Goal: Task Accomplishment & Management: Manage account settings

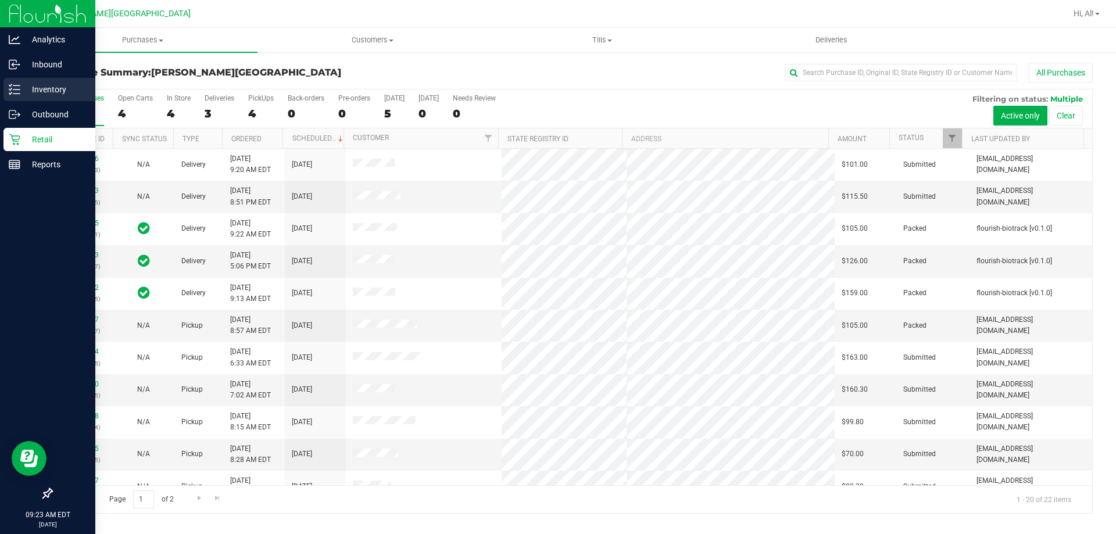
click at [33, 90] on p "Inventory" at bounding box center [55, 90] width 70 height 14
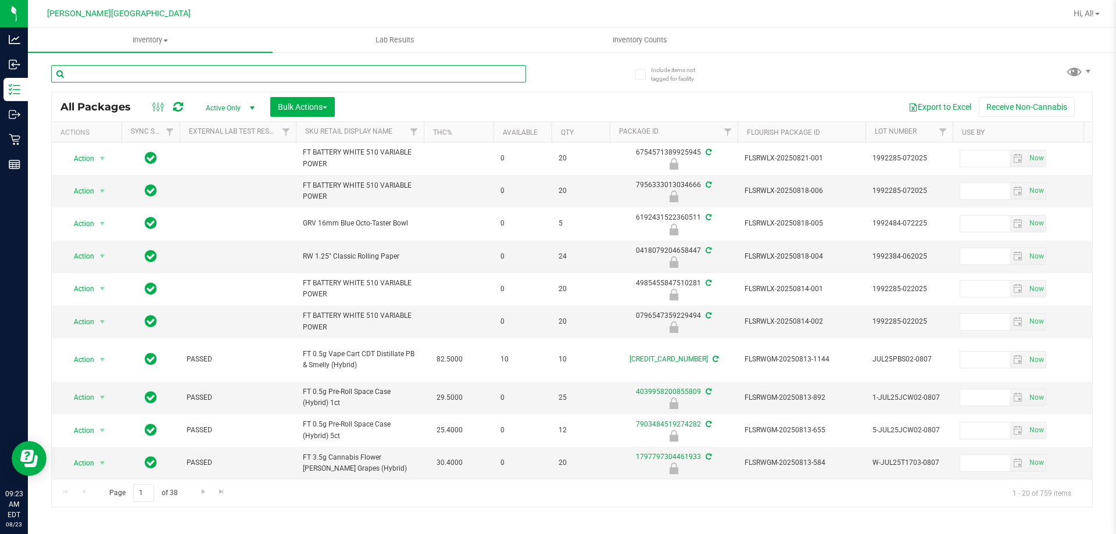
click at [361, 81] on input "text" at bounding box center [288, 73] width 475 height 17
type input "1098203521786120"
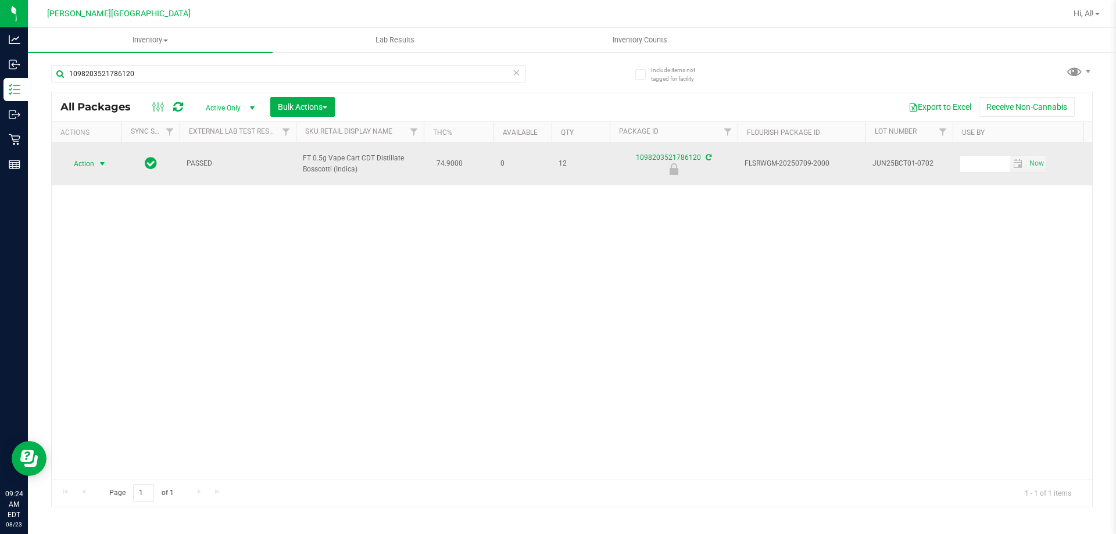
click at [95, 162] on span "select" at bounding box center [102, 164] width 15 height 16
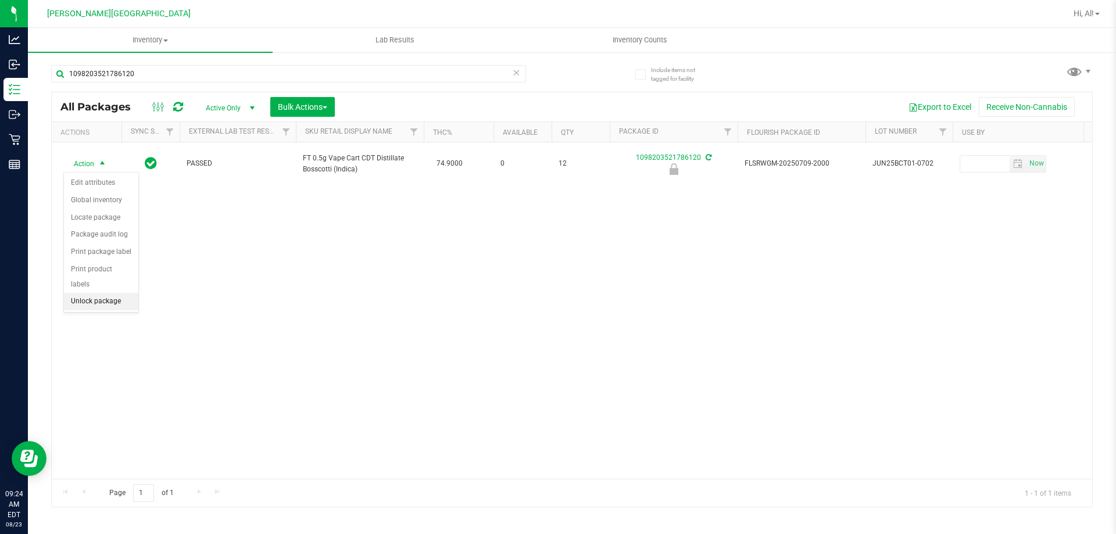
click at [95, 293] on li "Unlock package" at bounding box center [101, 301] width 74 height 17
click at [512, 77] on icon at bounding box center [516, 72] width 8 height 14
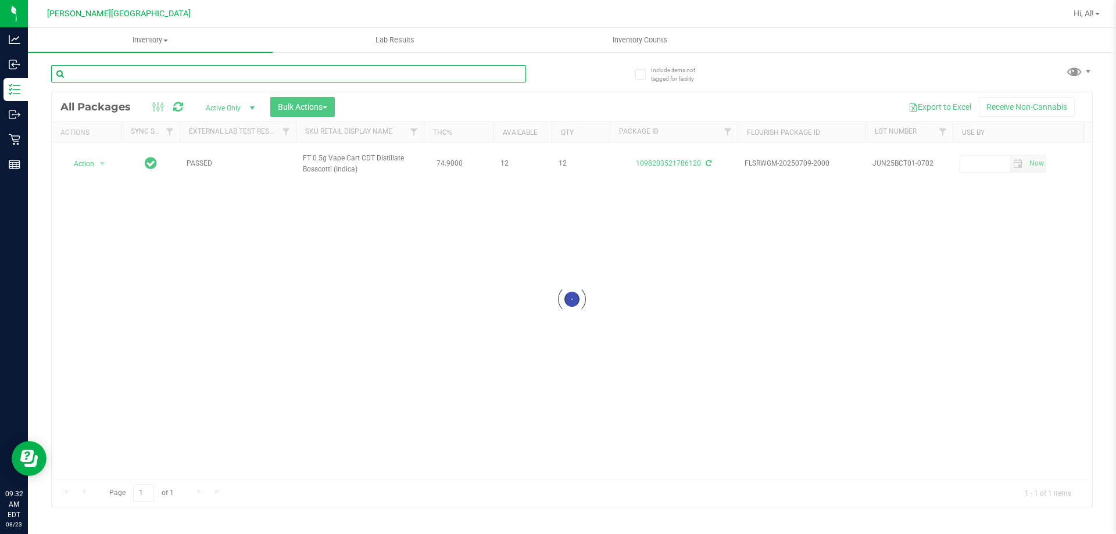
click at [475, 79] on input "text" at bounding box center [288, 73] width 475 height 17
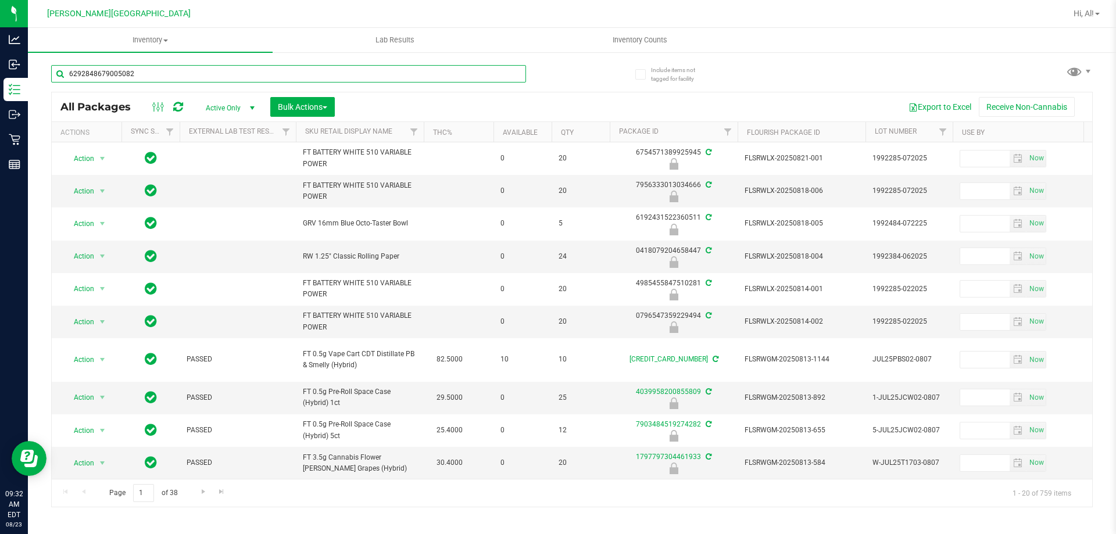
type input "6292848679005082"
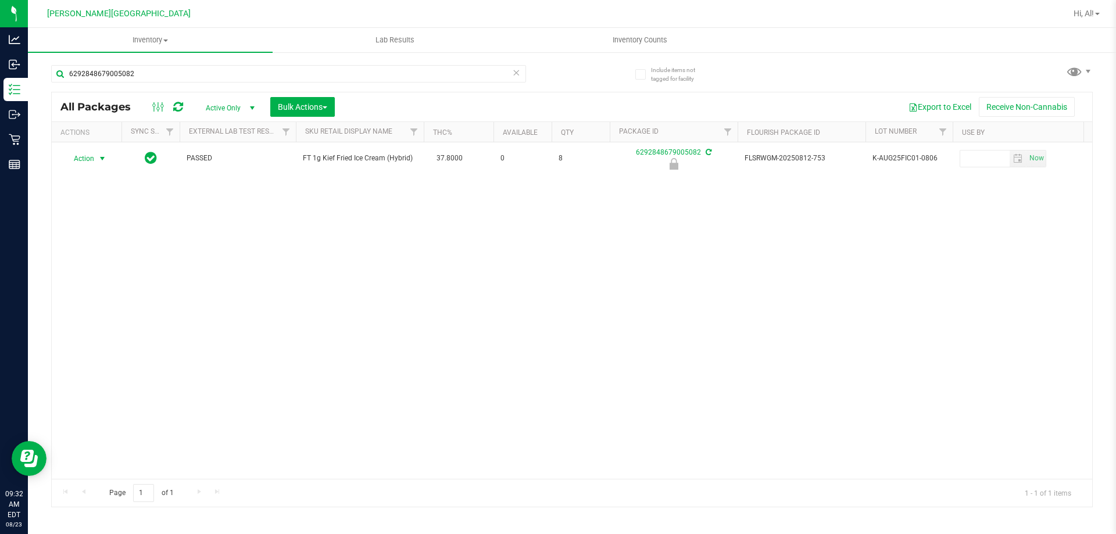
click at [99, 163] on span "select" at bounding box center [102, 159] width 15 height 16
click at [110, 288] on li "Unlock package" at bounding box center [101, 296] width 74 height 17
click at [517, 70] on icon at bounding box center [516, 72] width 8 height 14
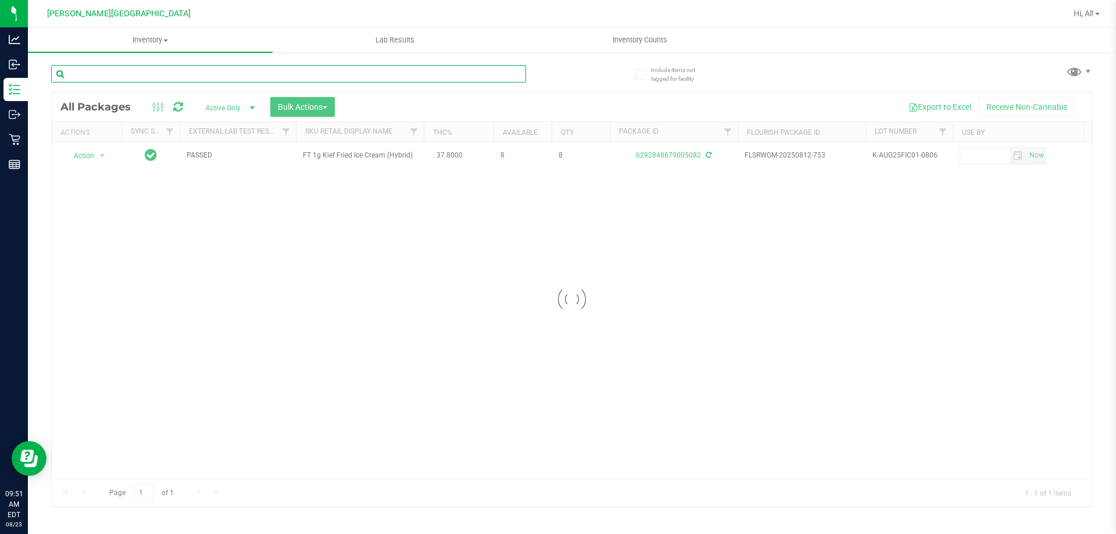
click at [499, 77] on input "text" at bounding box center [288, 73] width 475 height 17
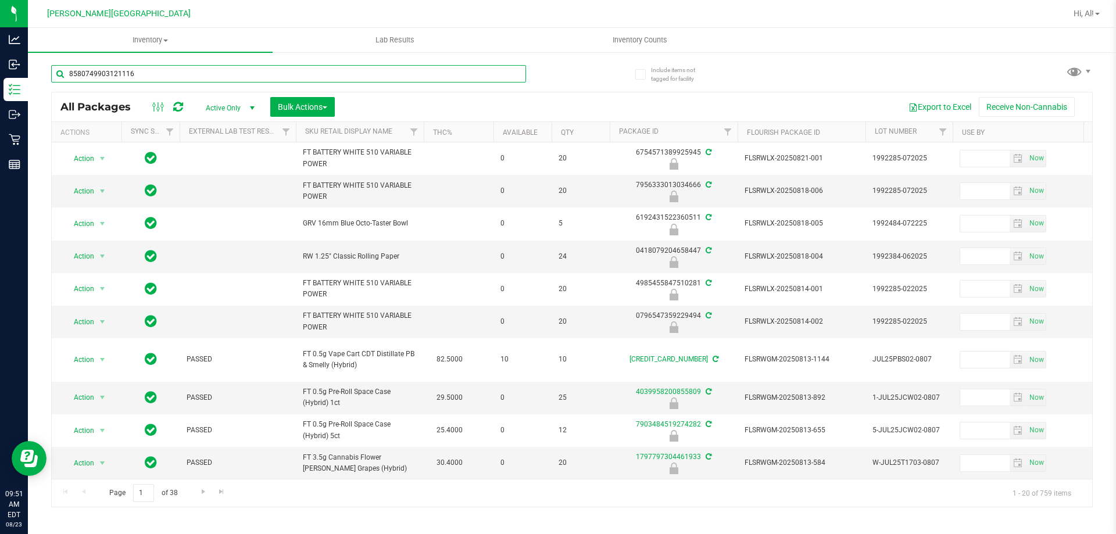
type input "8580749903121116"
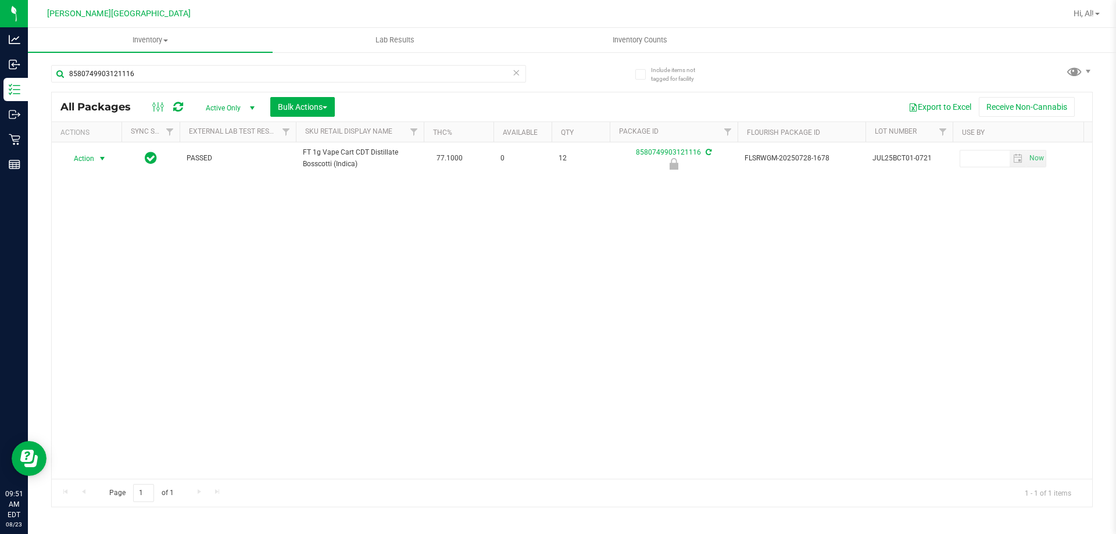
click at [94, 159] on span "Action" at bounding box center [78, 159] width 31 height 16
click at [96, 288] on li "Unlock package" at bounding box center [101, 296] width 74 height 17
click at [517, 75] on icon at bounding box center [516, 72] width 8 height 14
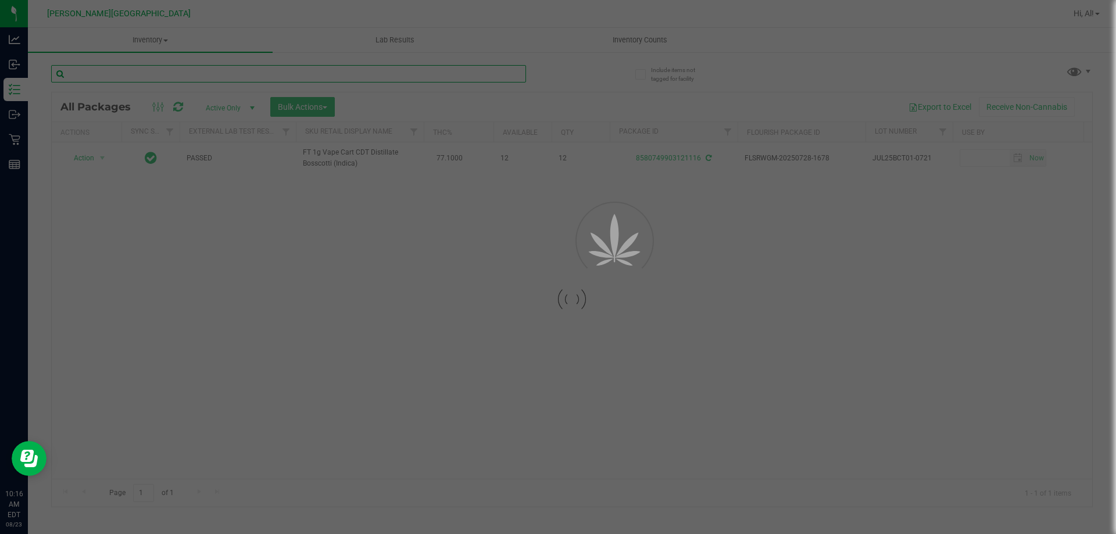
click at [480, 67] on input "text" at bounding box center [288, 73] width 475 height 17
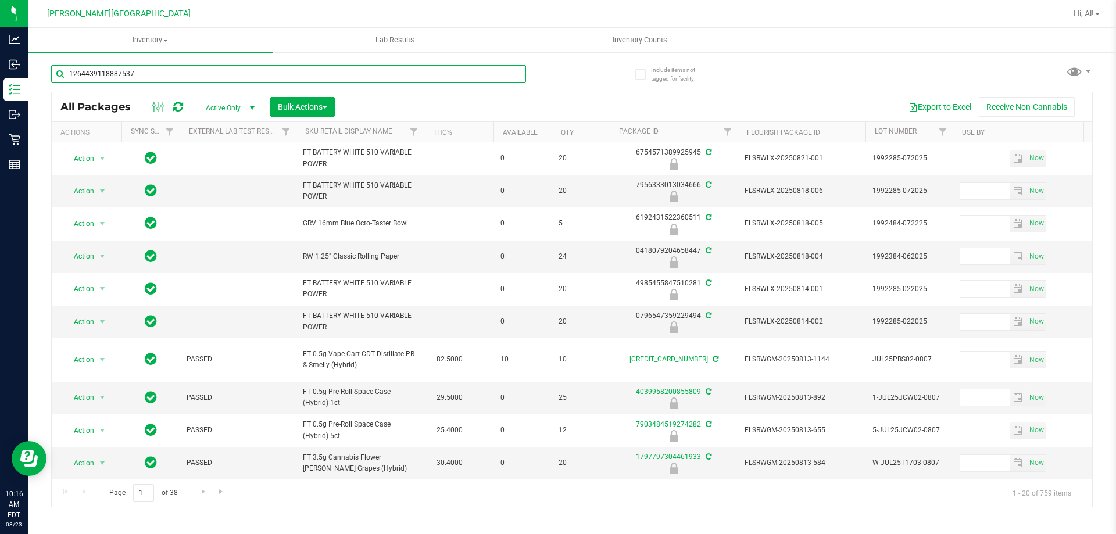
type input "1264439118887537"
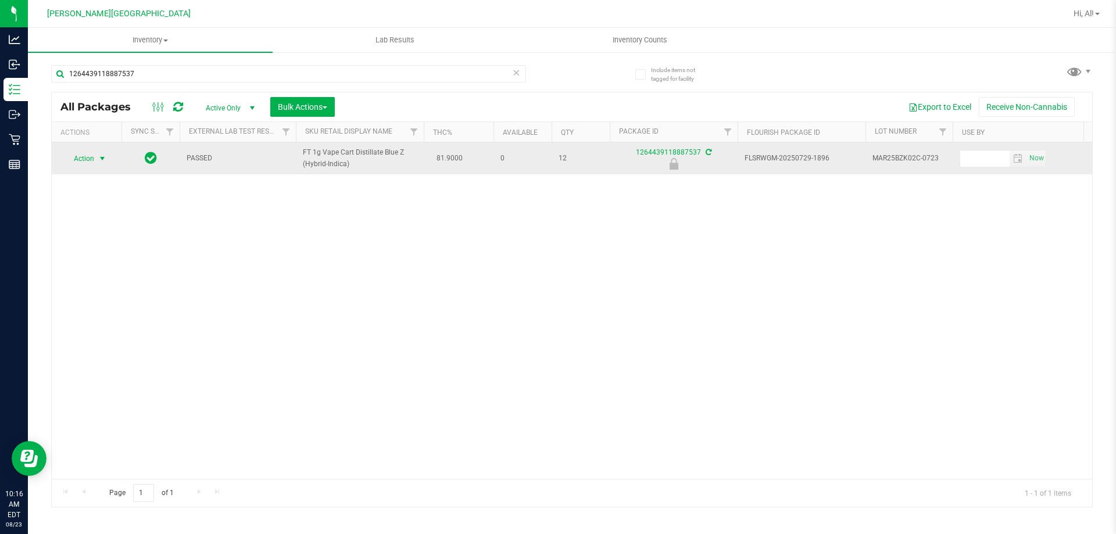
click at [102, 159] on span "select" at bounding box center [102, 158] width 9 height 9
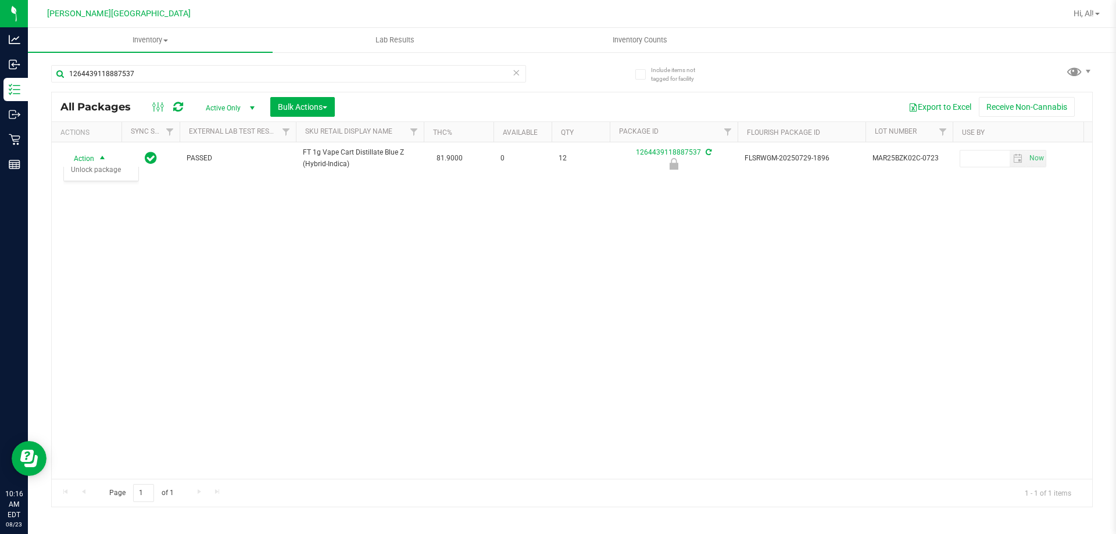
click at [84, 293] on div "Action Action Edit attributes Global inventory Locate package Package audit log…" at bounding box center [572, 310] width 1040 height 337
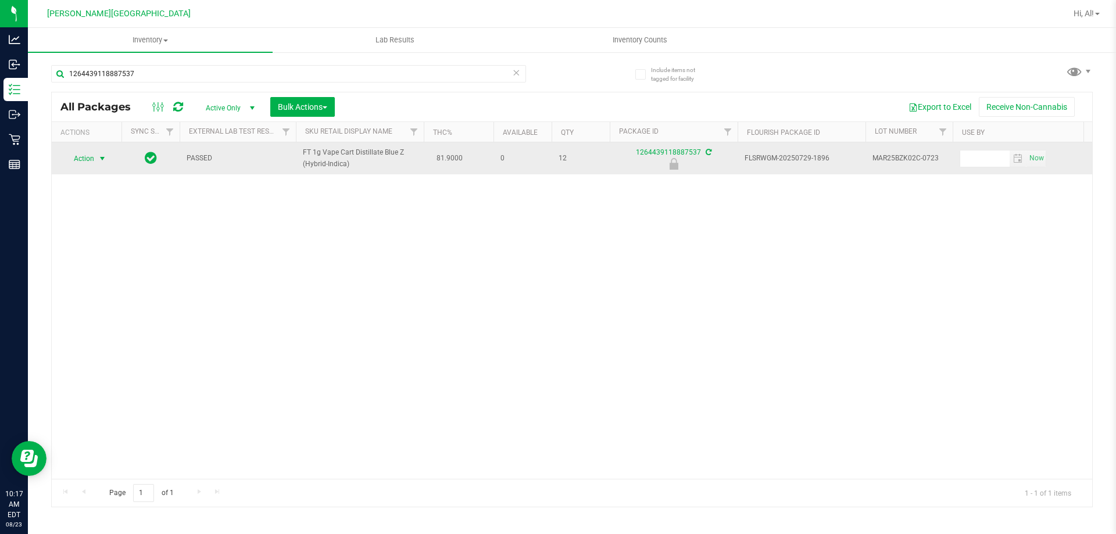
click at [101, 158] on span "select" at bounding box center [102, 158] width 9 height 9
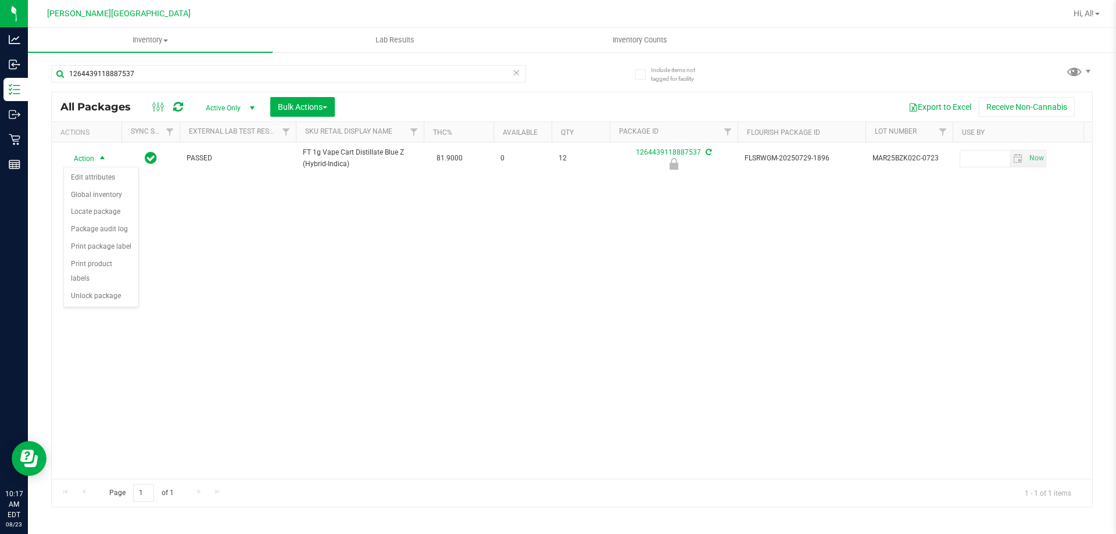
click at [93, 292] on div "Action Edit attributes Global inventory Locate package Package audit log Print …" at bounding box center [101, 237] width 76 height 141
click at [101, 288] on li "Unlock package" at bounding box center [101, 296] width 74 height 17
click at [514, 77] on icon at bounding box center [516, 72] width 8 height 14
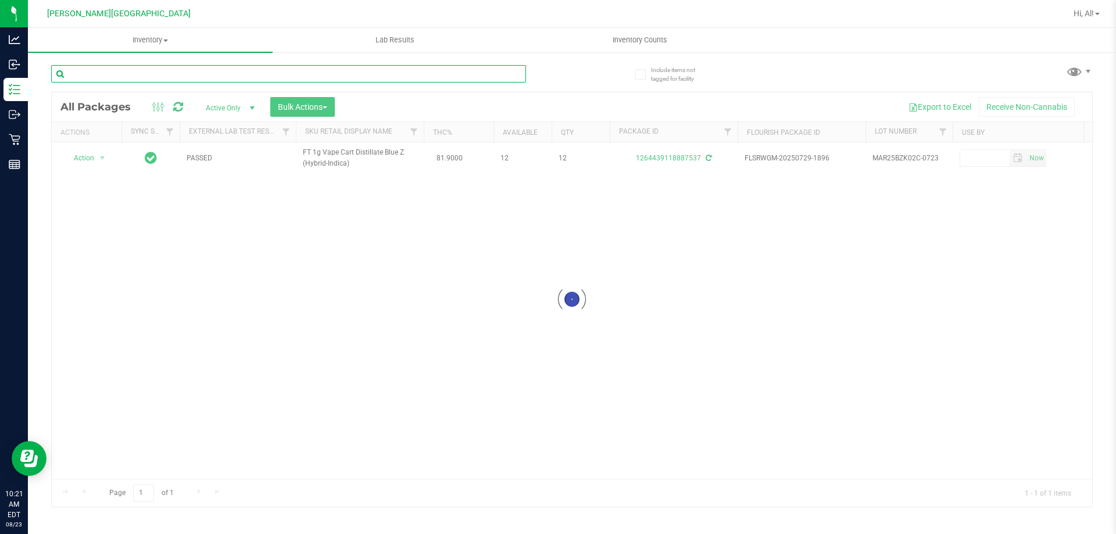
click at [462, 77] on input "text" at bounding box center [288, 73] width 475 height 17
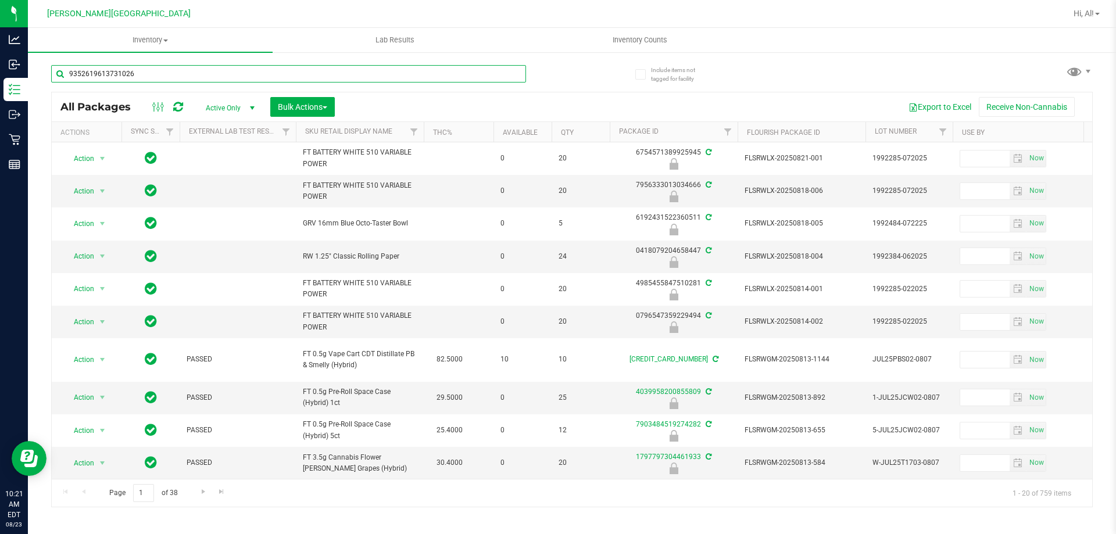
type input "9352619613731026"
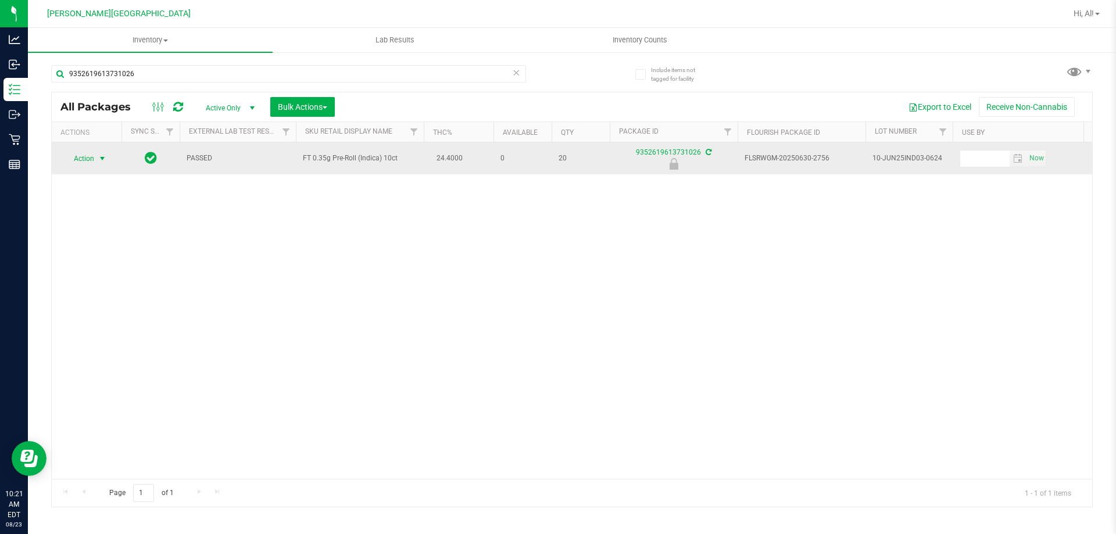
click at [101, 160] on span "select" at bounding box center [102, 158] width 9 height 9
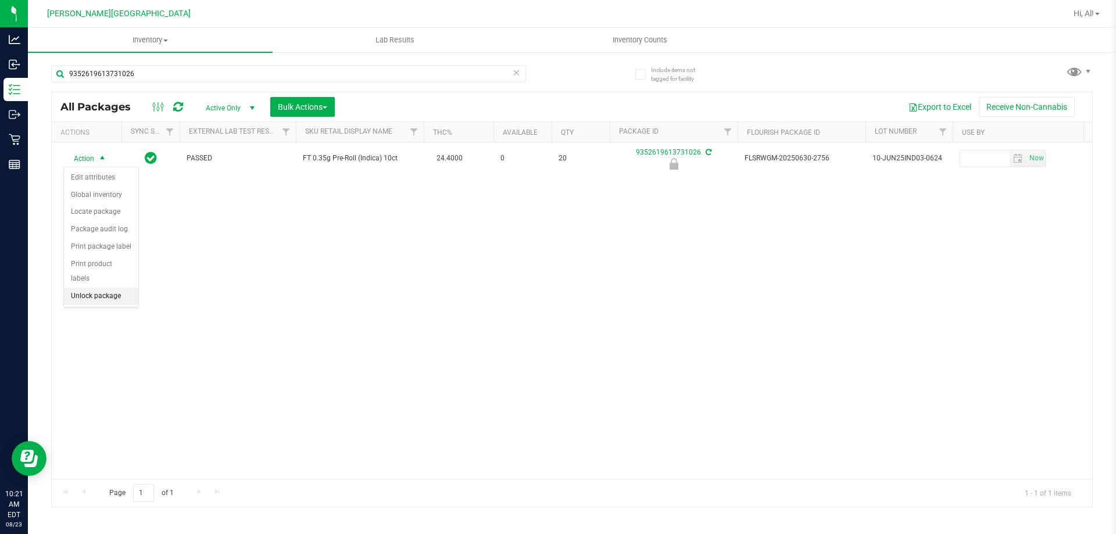
click at [106, 288] on li "Unlock package" at bounding box center [101, 296] width 74 height 17
click at [516, 96] on div "All Packages Active Only Active Only Lab Samples Locked All External Internal B…" at bounding box center [572, 106] width 1040 height 29
click at [516, 71] on icon at bounding box center [516, 72] width 8 height 14
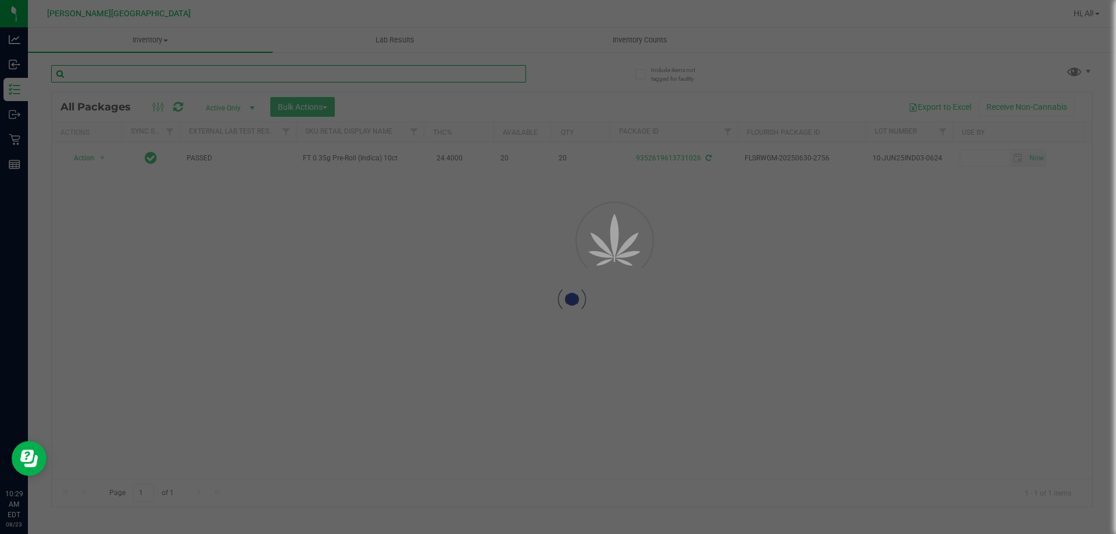
click at [476, 75] on input "text" at bounding box center [288, 73] width 475 height 17
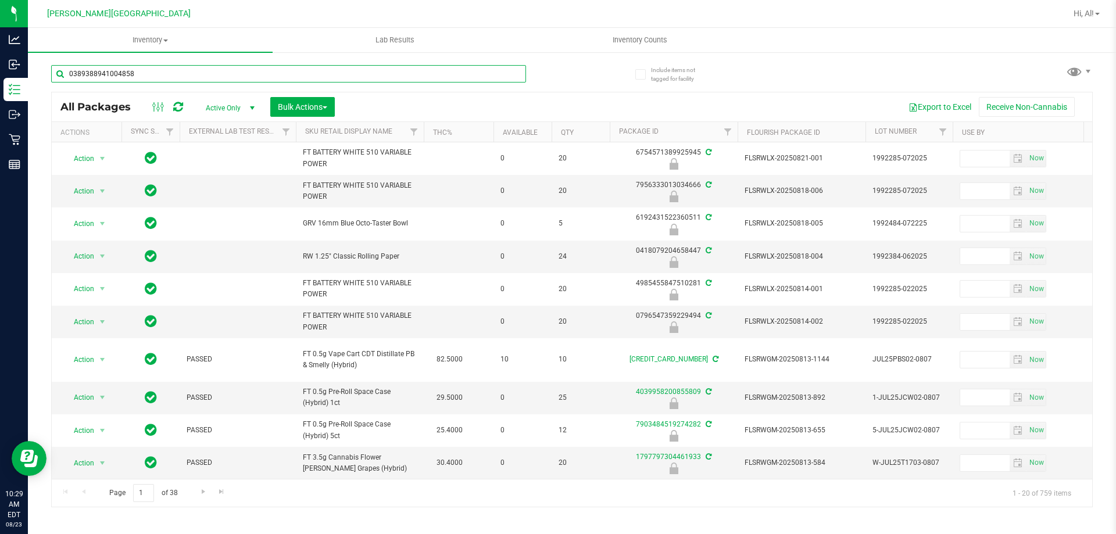
type input "0389388941004858"
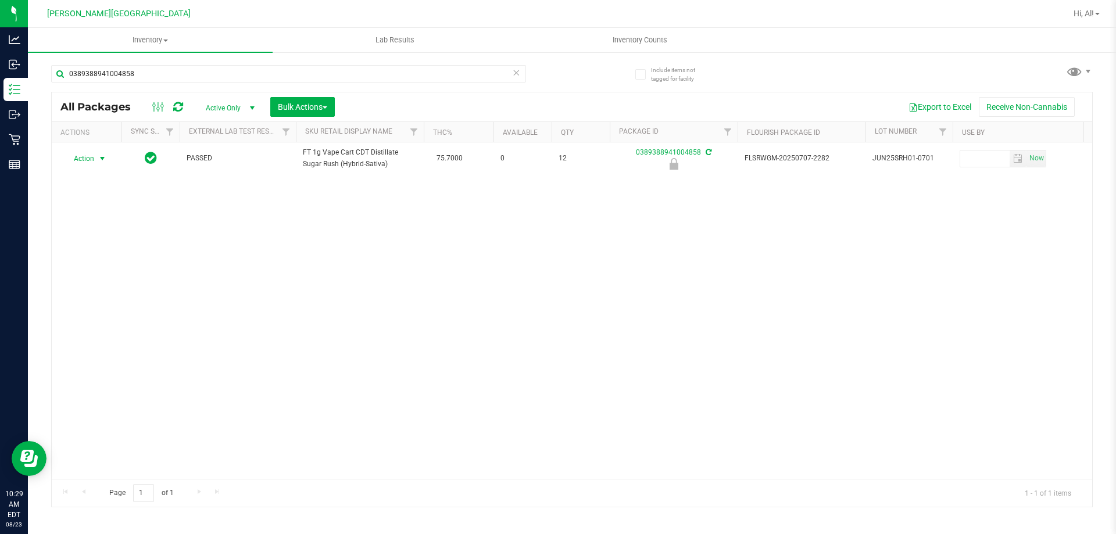
click at [75, 167] on span "Action" at bounding box center [78, 159] width 31 height 16
click at [82, 293] on li "Unlock package" at bounding box center [101, 301] width 74 height 17
click at [512, 73] on input "0389388941004858" at bounding box center [288, 73] width 475 height 17
click at [487, 75] on input "0389388941004858" at bounding box center [288, 73] width 475 height 17
click at [516, 75] on icon at bounding box center [516, 72] width 8 height 14
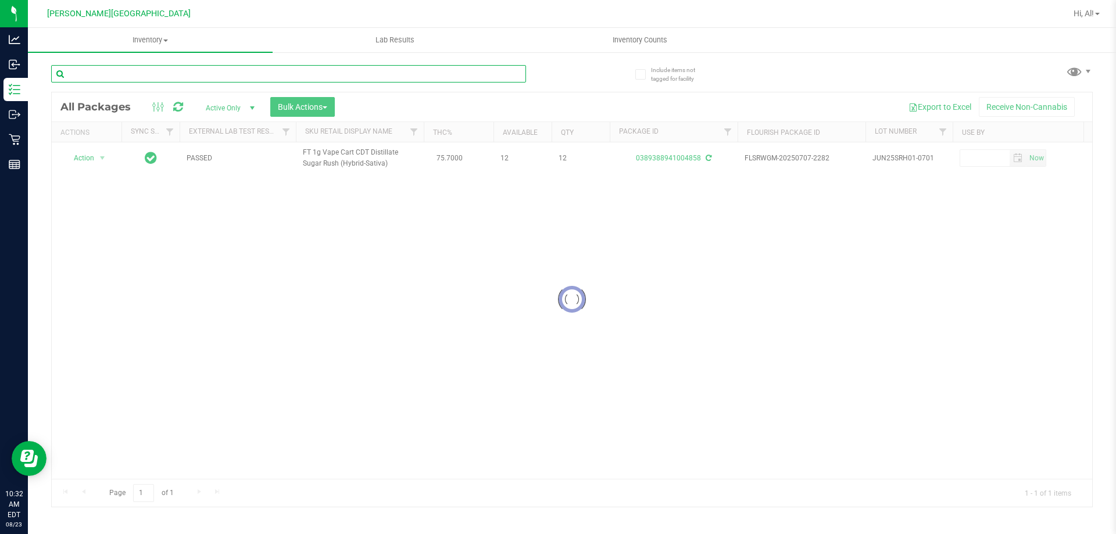
click at [488, 73] on input "text" at bounding box center [288, 73] width 475 height 17
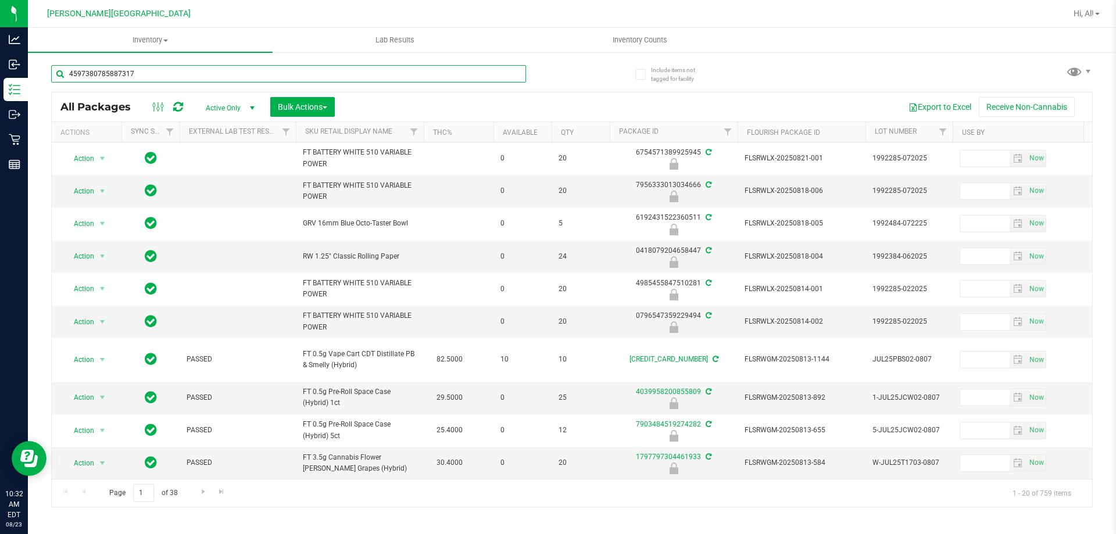
type input "4597380785887317"
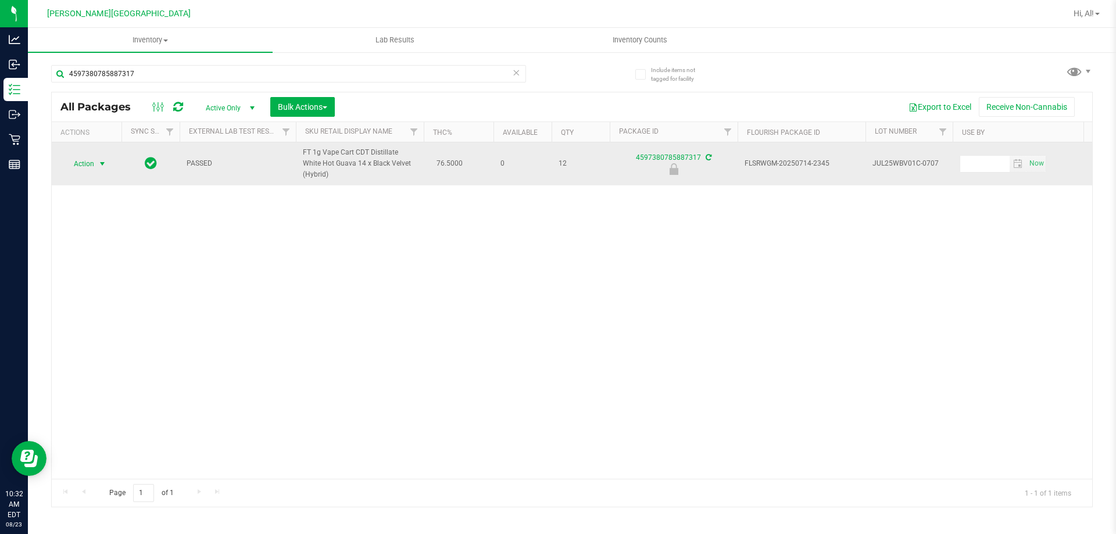
click at [99, 160] on span "select" at bounding box center [102, 163] width 9 height 9
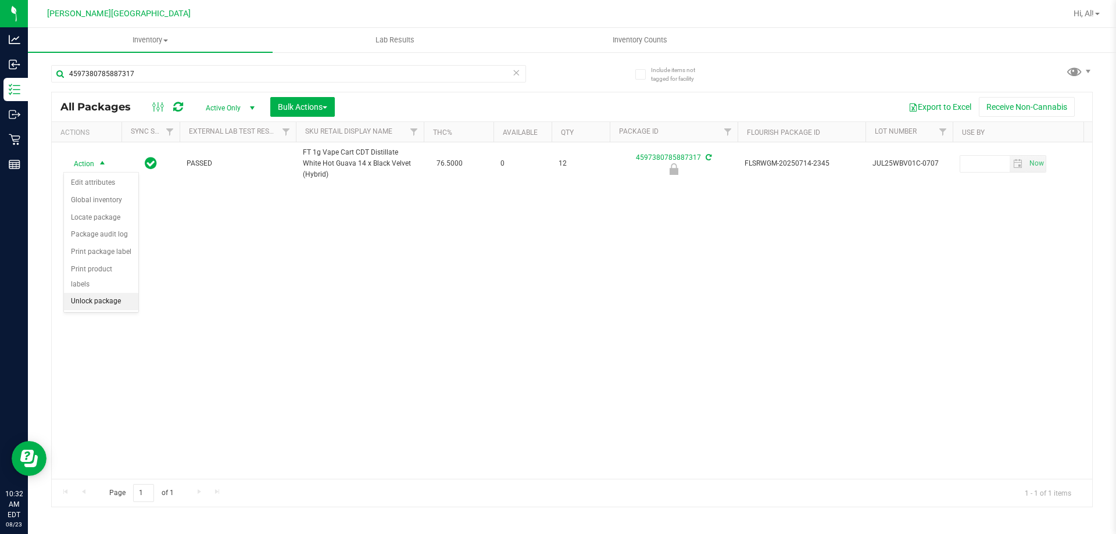
click at [94, 293] on li "Unlock package" at bounding box center [101, 301] width 74 height 17
click at [517, 76] on icon at bounding box center [516, 72] width 8 height 14
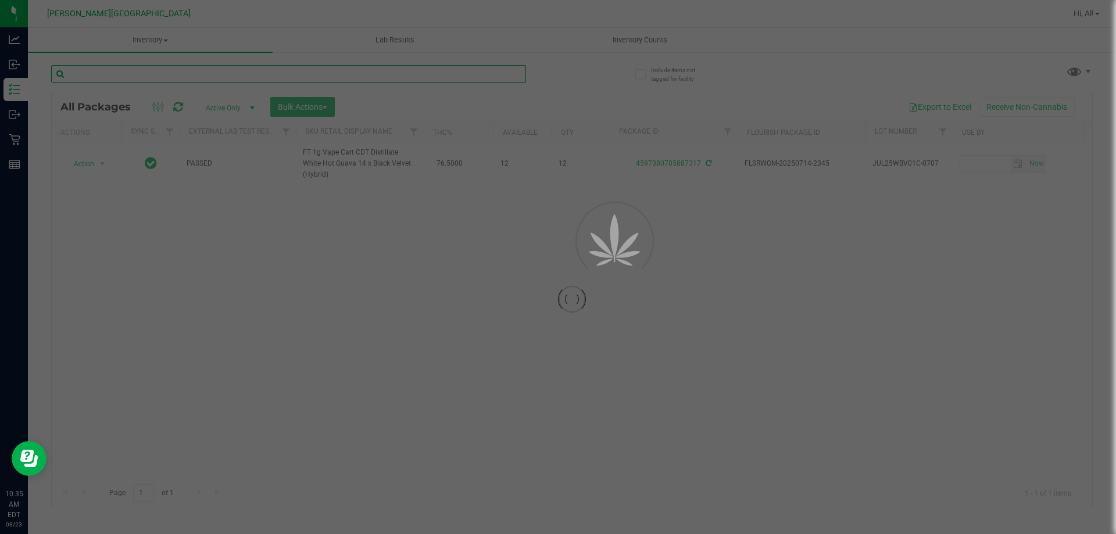
click at [478, 76] on input "text" at bounding box center [288, 73] width 475 height 17
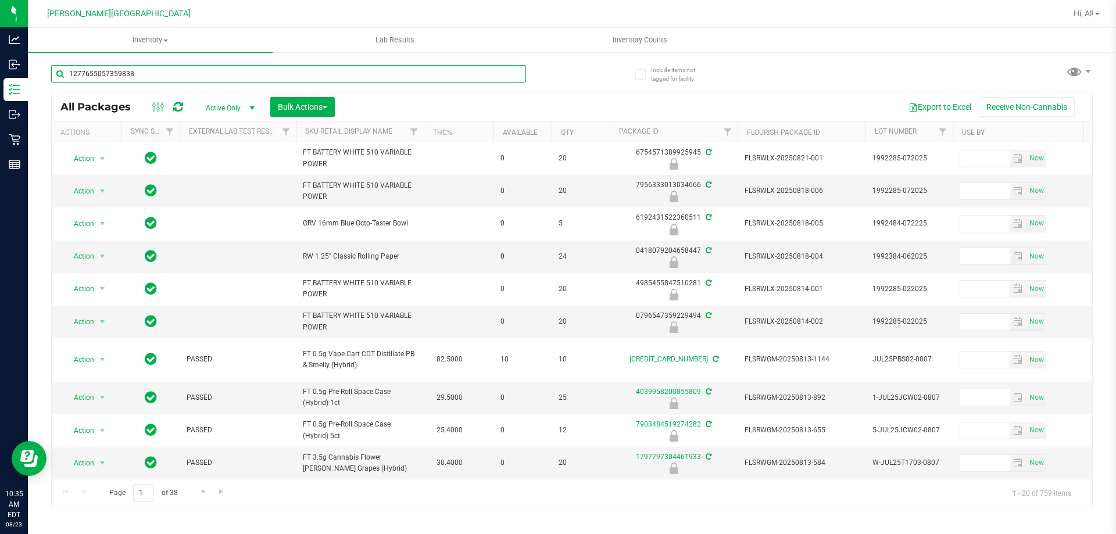
type input "1277655057359838"
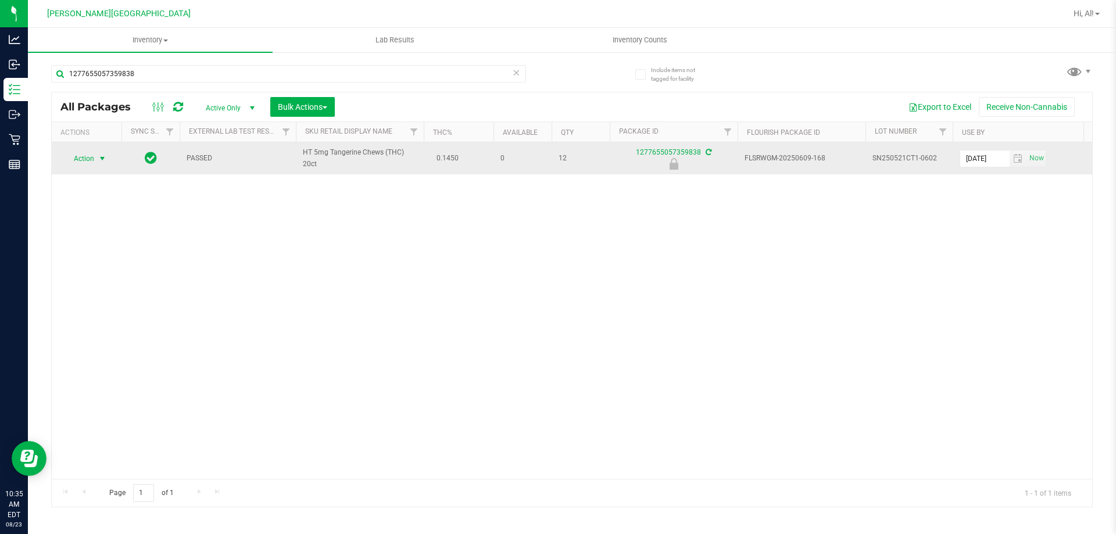
click at [94, 165] on span "Action" at bounding box center [78, 159] width 31 height 16
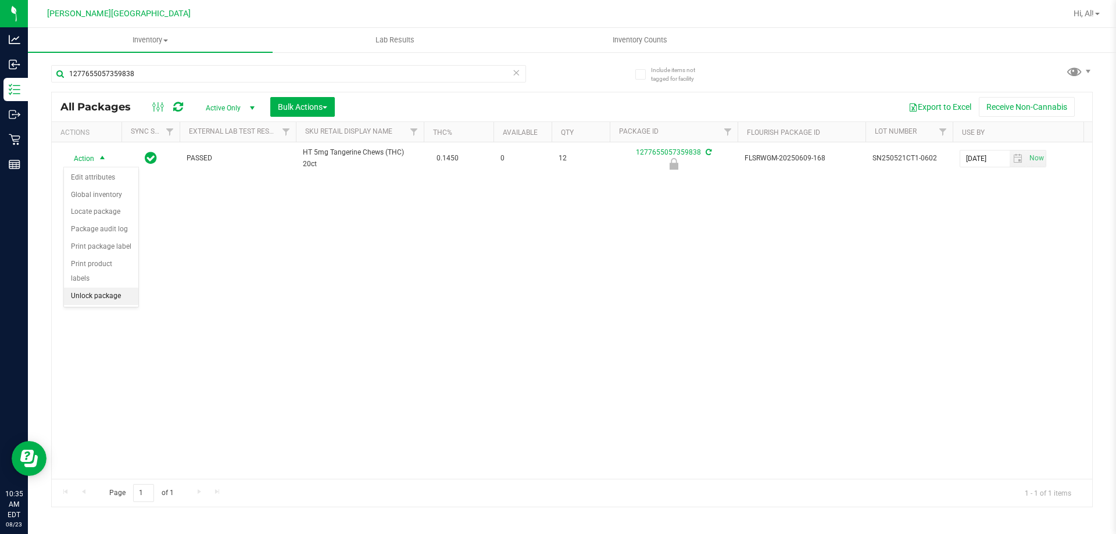
click at [110, 288] on li "Unlock package" at bounding box center [101, 296] width 74 height 17
click at [516, 67] on icon at bounding box center [516, 72] width 8 height 14
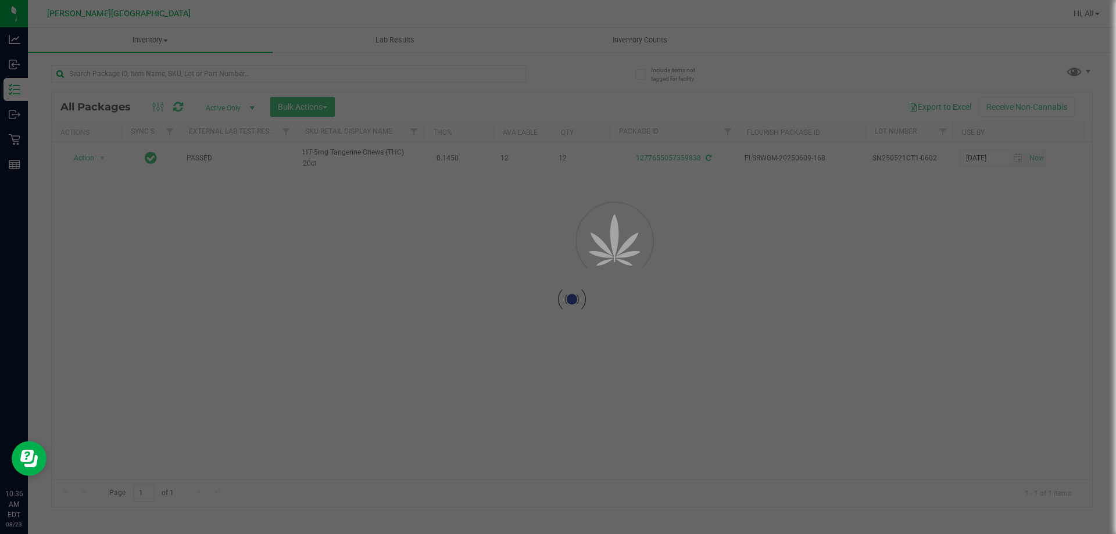
click at [512, 62] on div at bounding box center [558, 267] width 1116 height 534
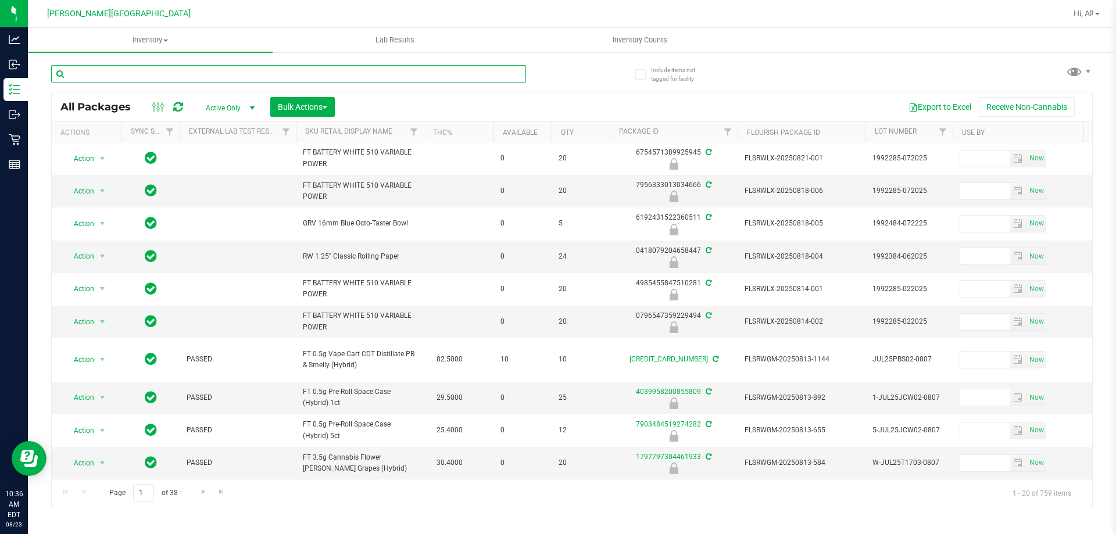
click at [500, 73] on input "text" at bounding box center [288, 73] width 475 height 17
type input "4597380785887317"
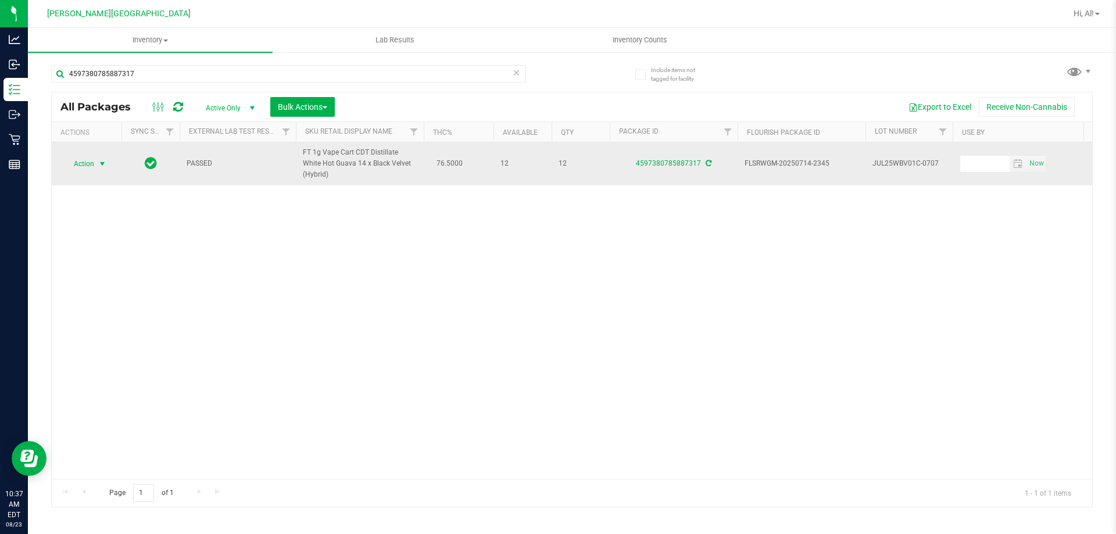
click at [95, 161] on span "select" at bounding box center [102, 164] width 15 height 16
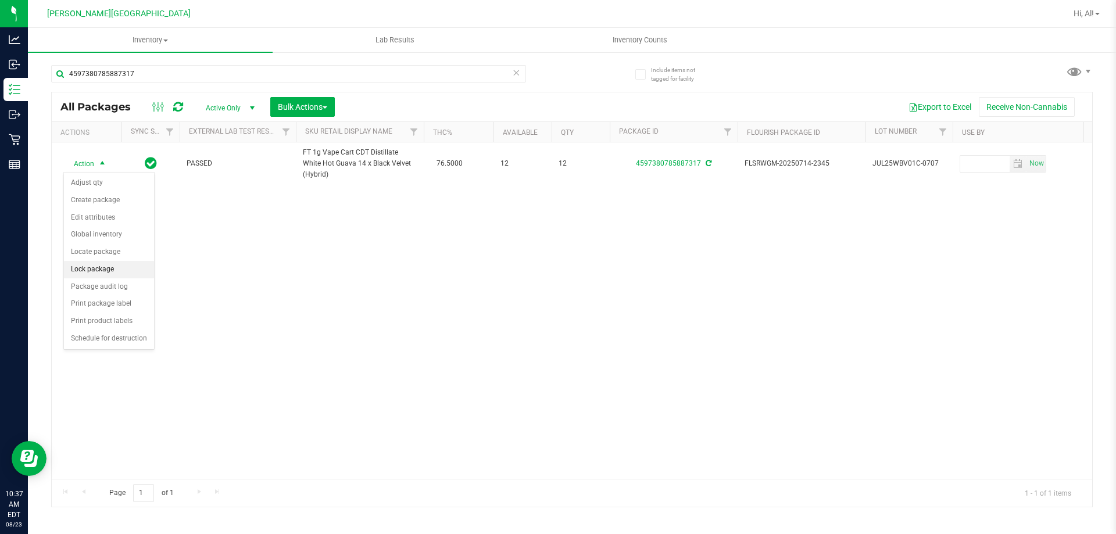
click at [104, 266] on li "Lock package" at bounding box center [109, 269] width 90 height 17
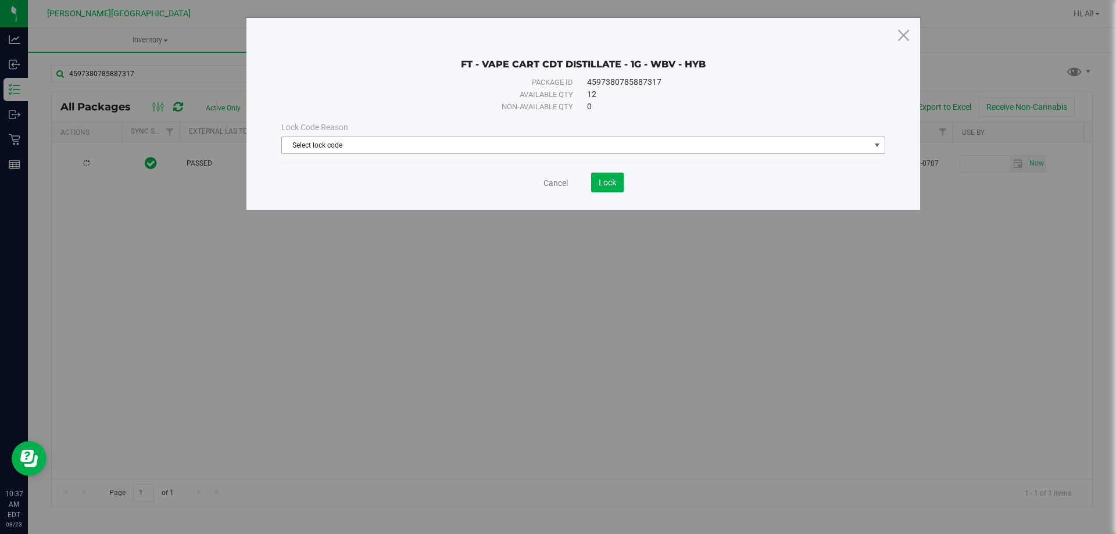
click at [575, 143] on span "Select lock code" at bounding box center [576, 145] width 588 height 16
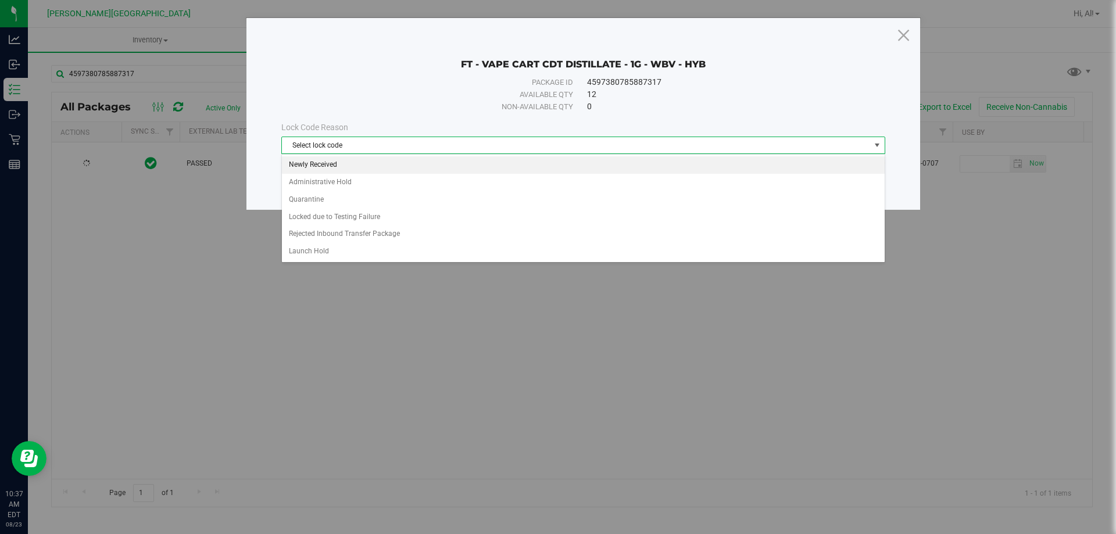
click at [552, 169] on li "Newly Received" at bounding box center [583, 164] width 603 height 17
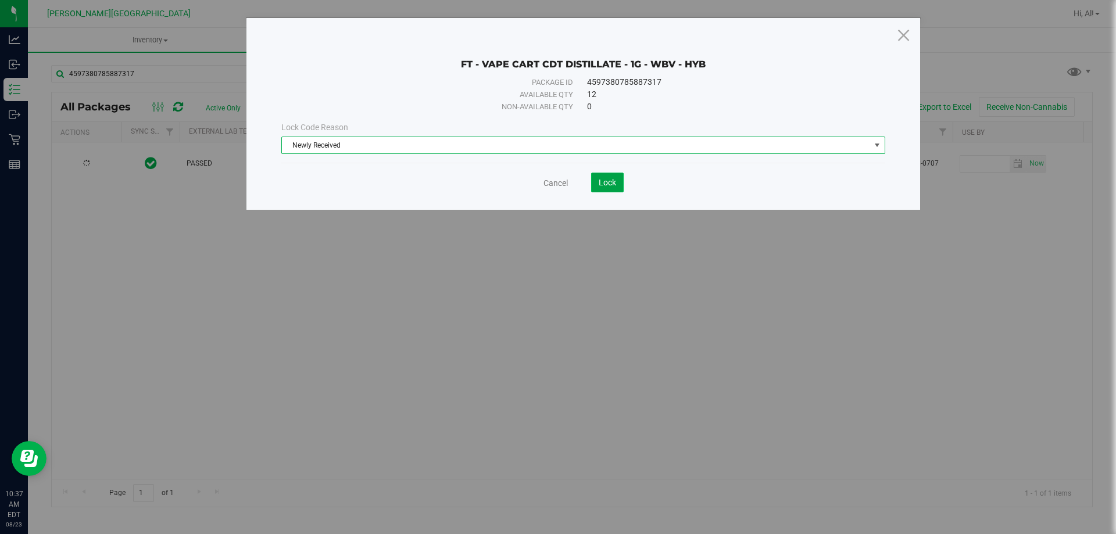
click at [599, 178] on span "Lock" at bounding box center [607, 182] width 17 height 9
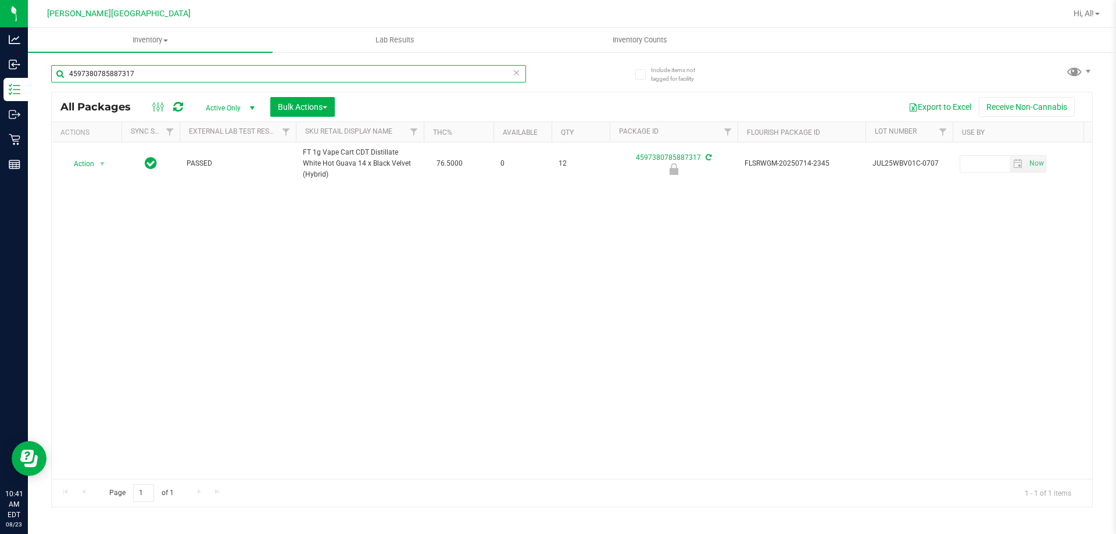
click at [509, 73] on input "4597380785887317" at bounding box center [288, 73] width 475 height 17
click at [517, 71] on icon at bounding box center [516, 72] width 8 height 14
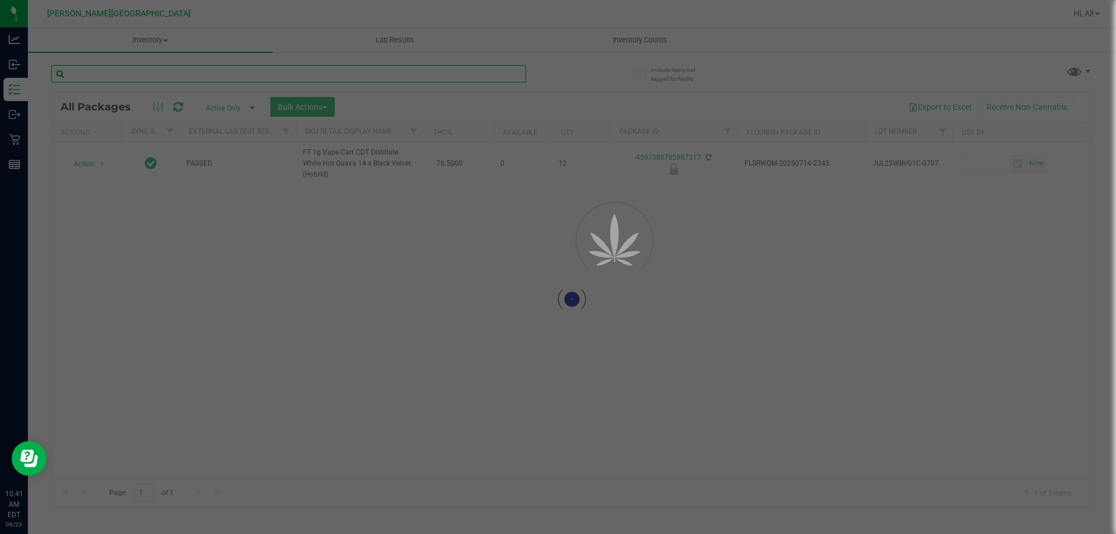
click at [498, 78] on input "text" at bounding box center [288, 73] width 475 height 17
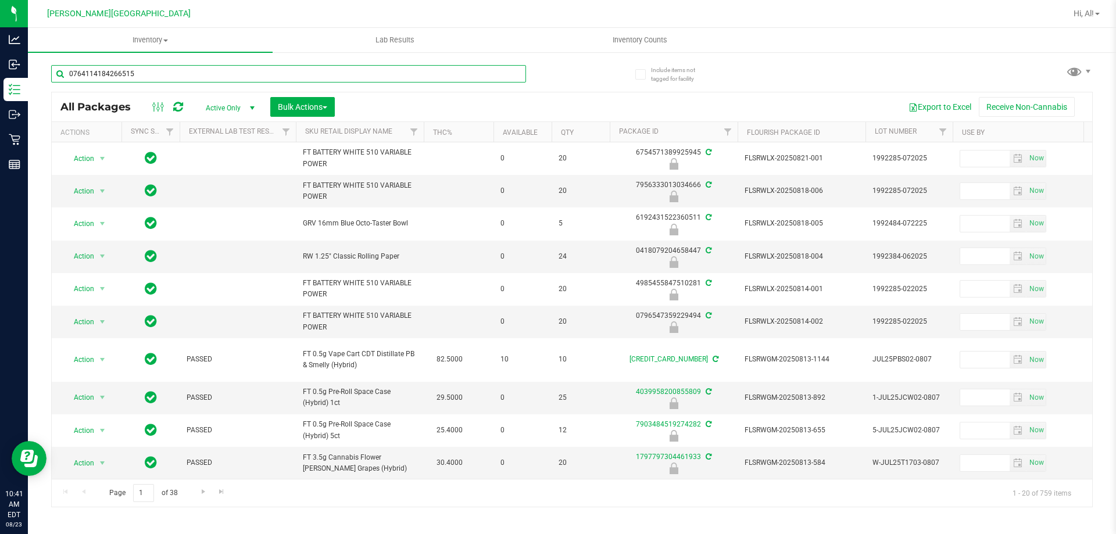
type input "0764114184266515"
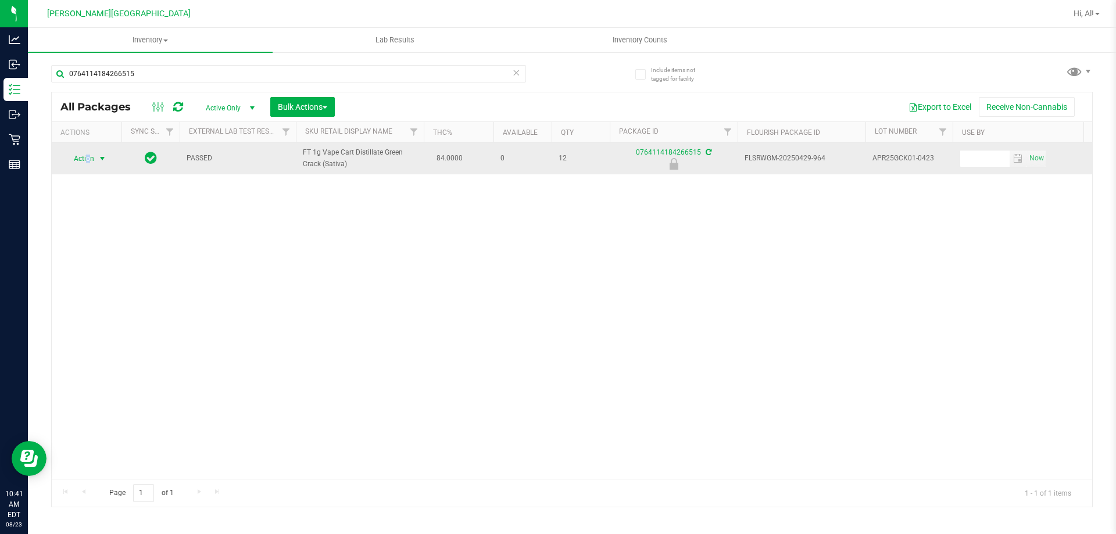
click at [88, 163] on span "Action" at bounding box center [78, 159] width 31 height 16
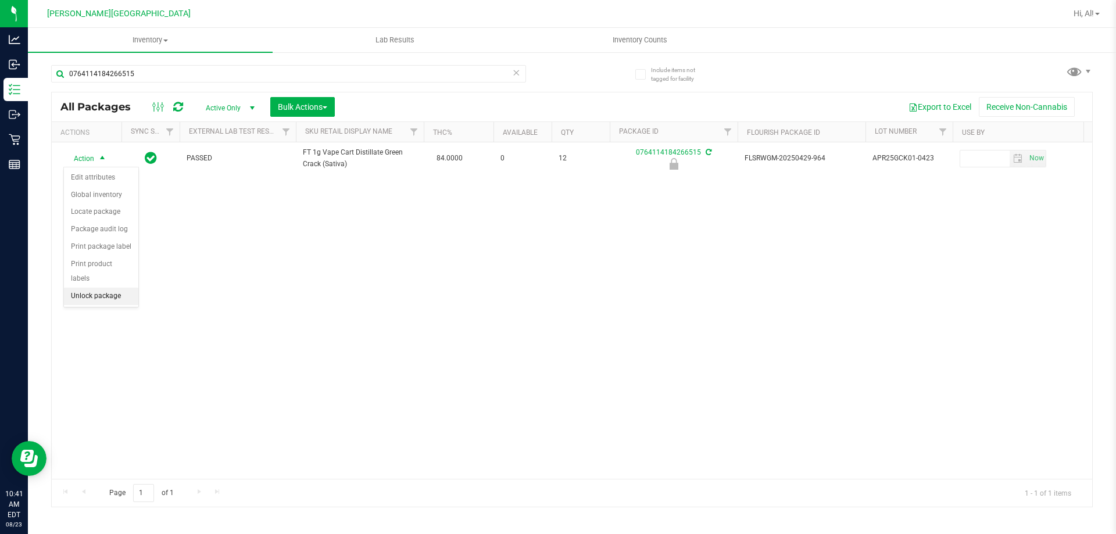
click at [91, 288] on li "Unlock package" at bounding box center [101, 296] width 74 height 17
click at [513, 77] on icon at bounding box center [516, 72] width 8 height 14
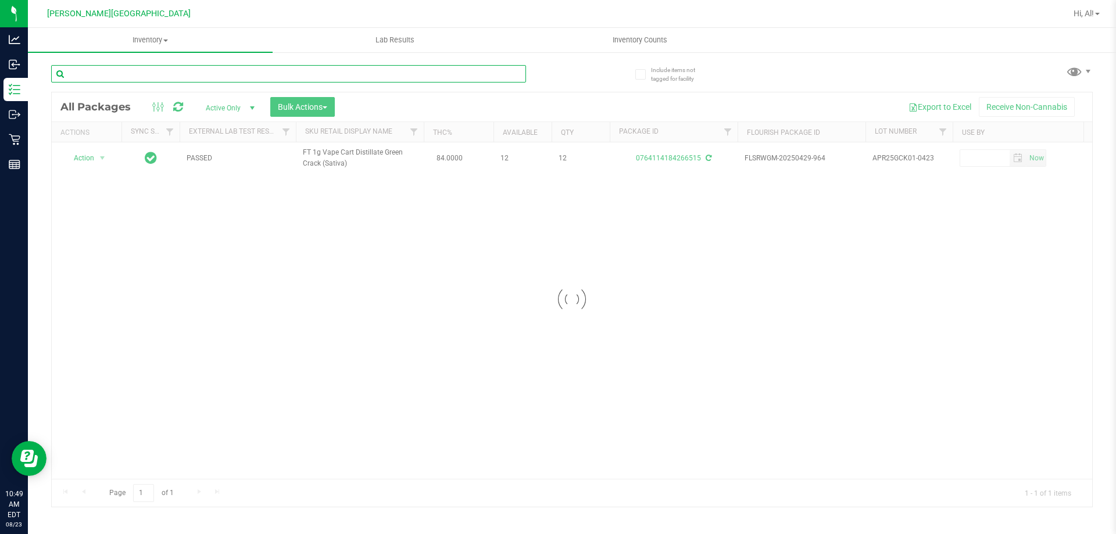
click at [471, 76] on input "text" at bounding box center [288, 73] width 475 height 17
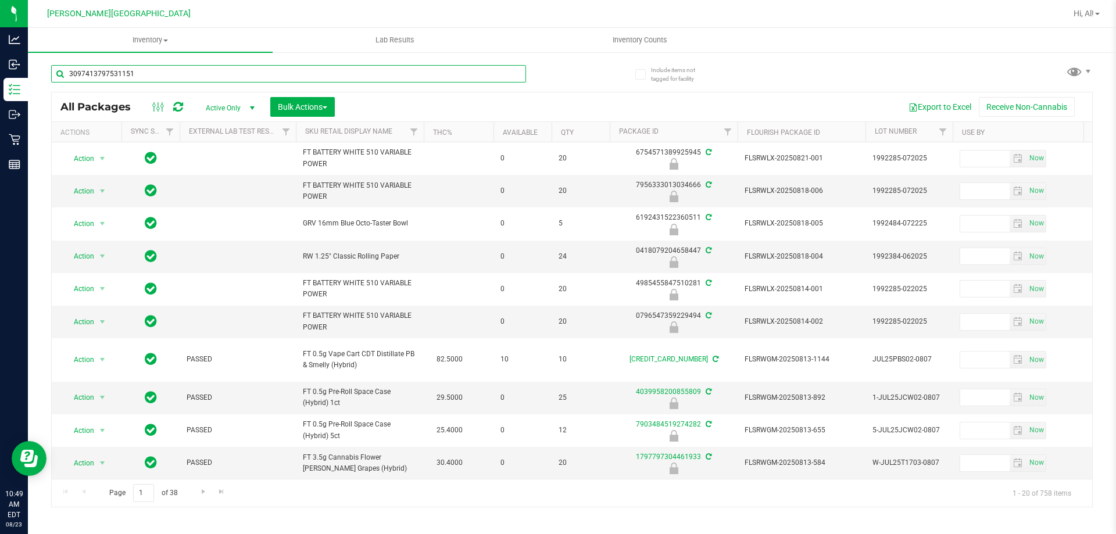
type input "3097413797531151"
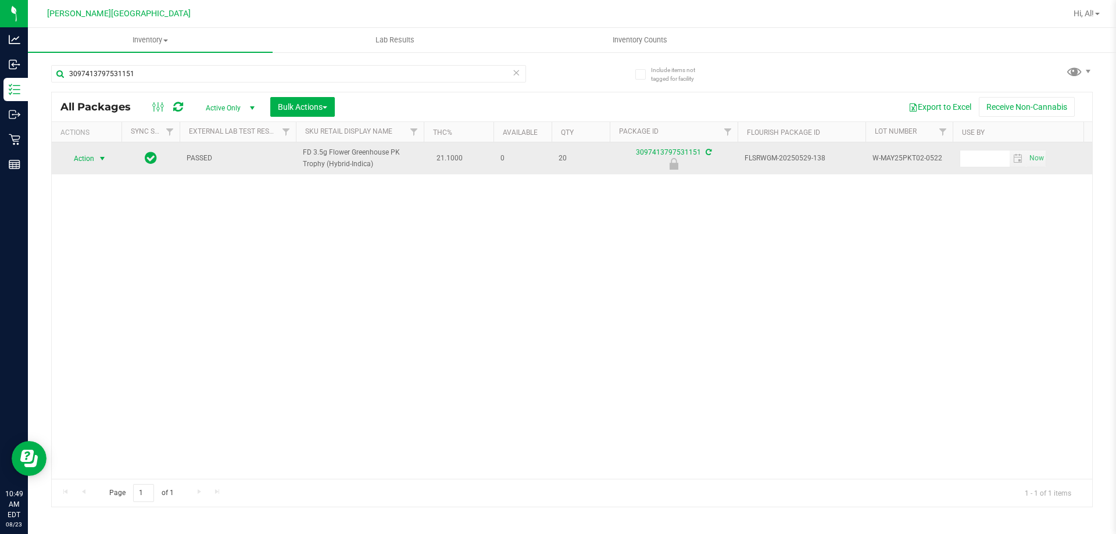
click at [97, 161] on span "select" at bounding box center [102, 159] width 15 height 16
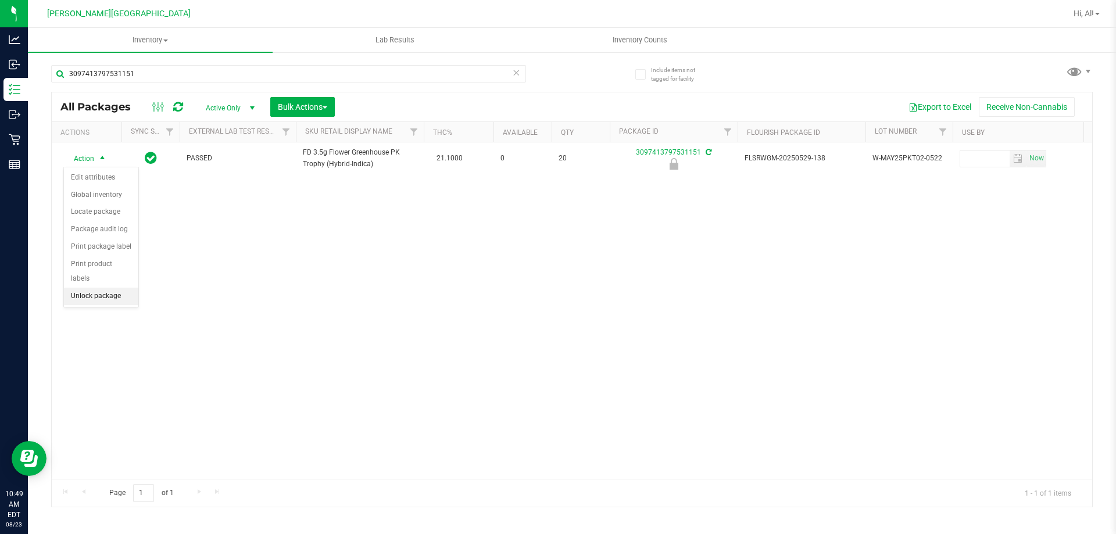
click at [102, 288] on li "Unlock package" at bounding box center [101, 296] width 74 height 17
click at [516, 77] on icon at bounding box center [516, 72] width 8 height 14
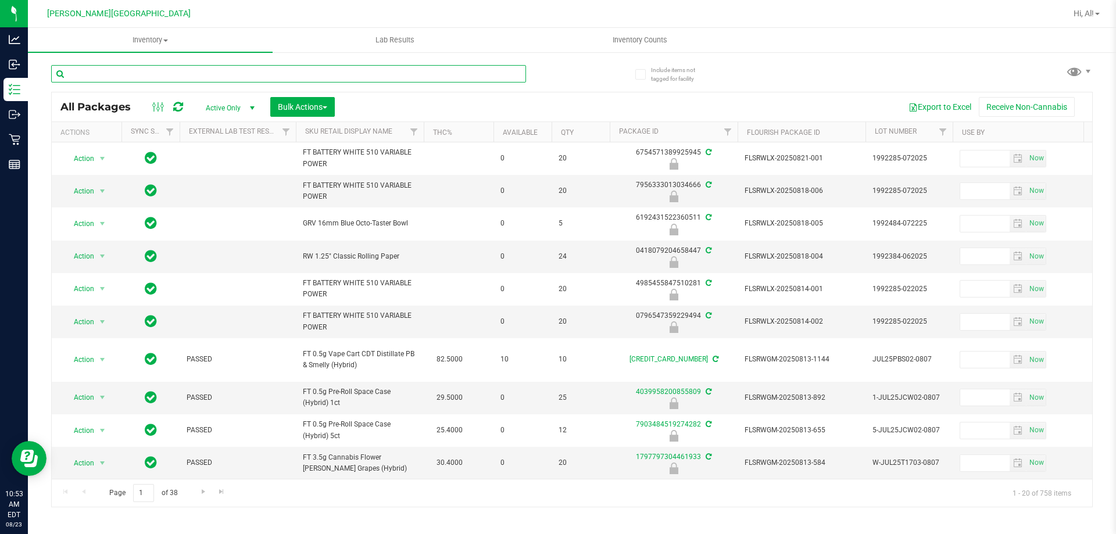
click at [471, 77] on input "text" at bounding box center [288, 73] width 475 height 17
type input "1144269517082662"
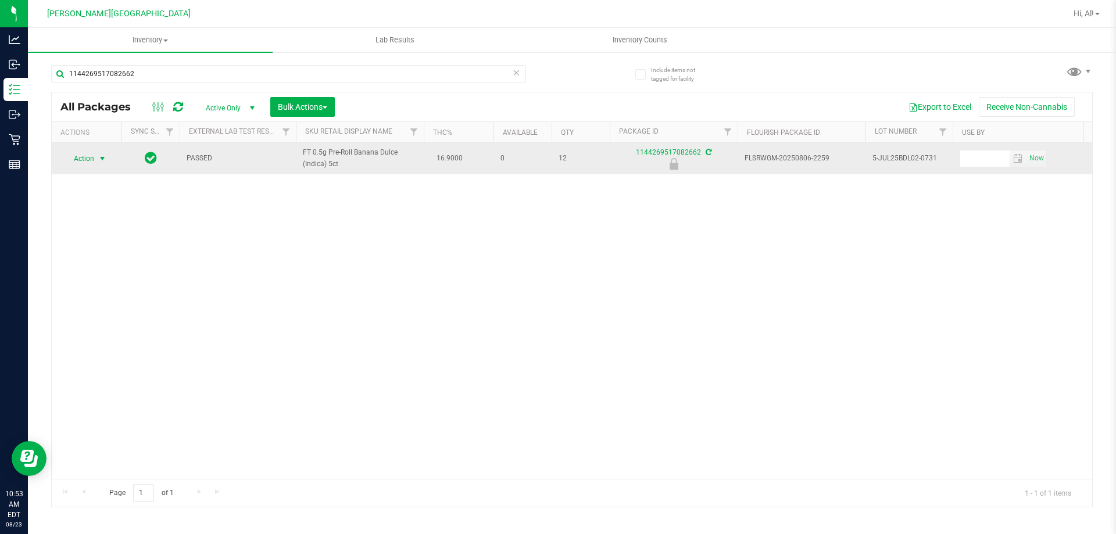
click at [107, 157] on span "select" at bounding box center [102, 158] width 9 height 9
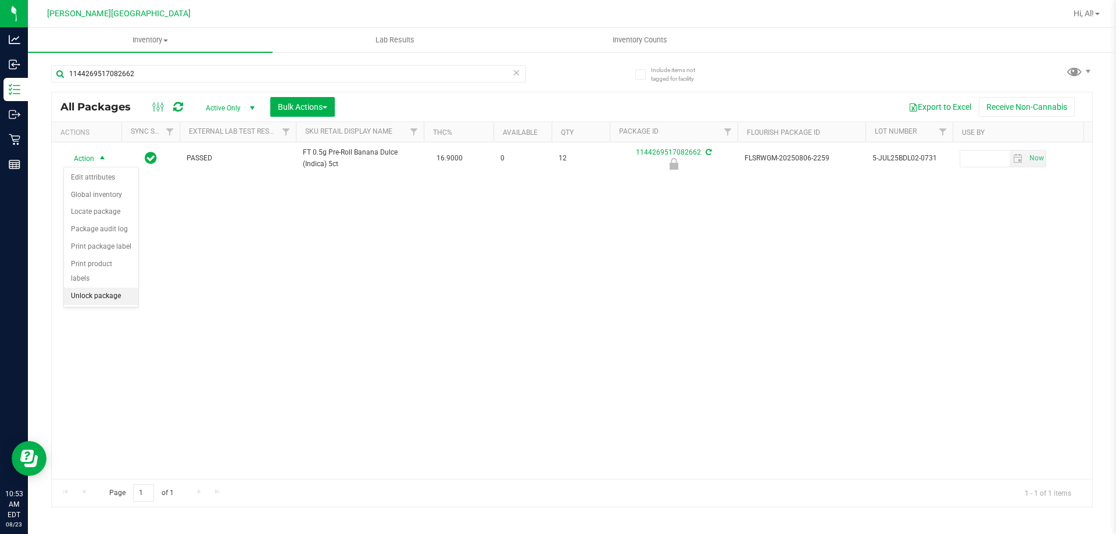
click at [110, 288] on li "Unlock package" at bounding box center [101, 296] width 74 height 17
click at [516, 76] on icon at bounding box center [516, 72] width 8 height 14
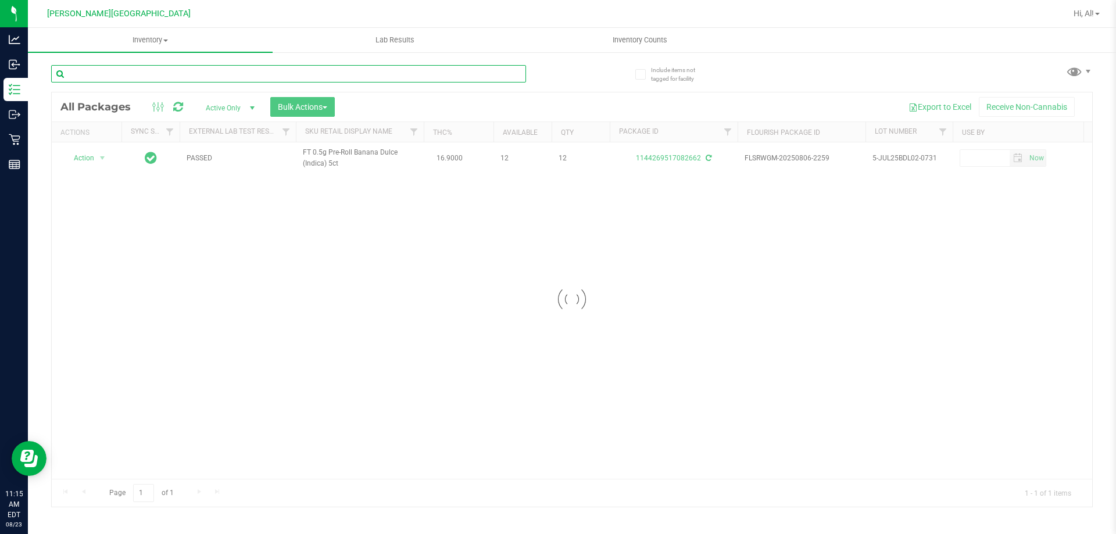
click at [480, 77] on input "text" at bounding box center [288, 73] width 475 height 17
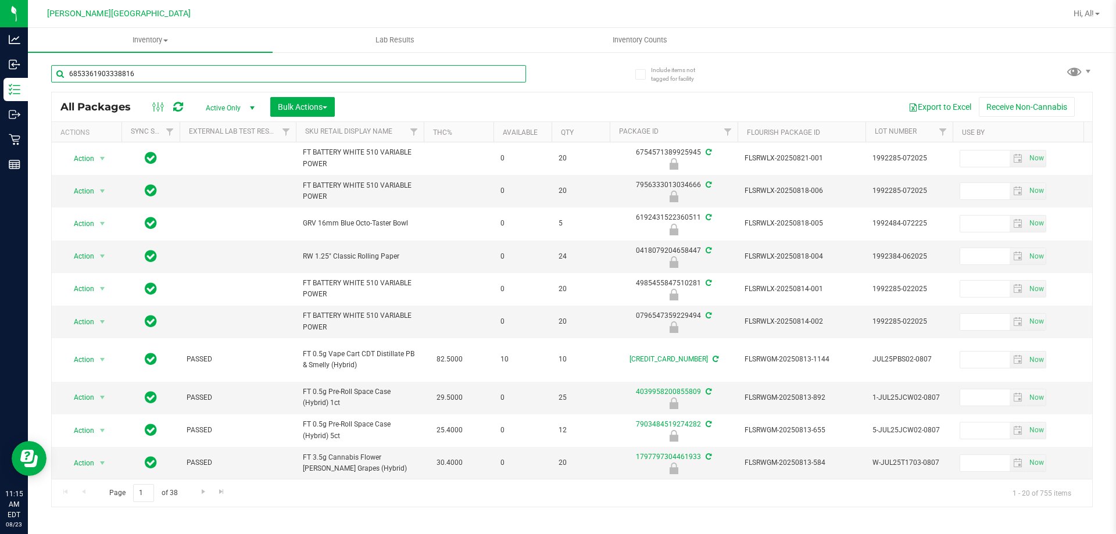
type input "6853361903338816"
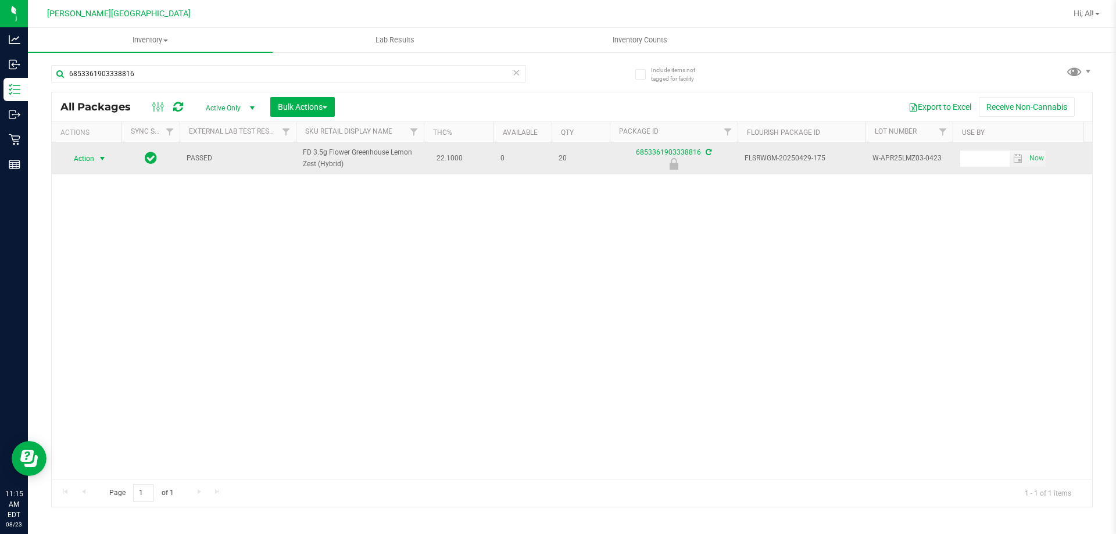
click at [92, 162] on span "Action" at bounding box center [78, 159] width 31 height 16
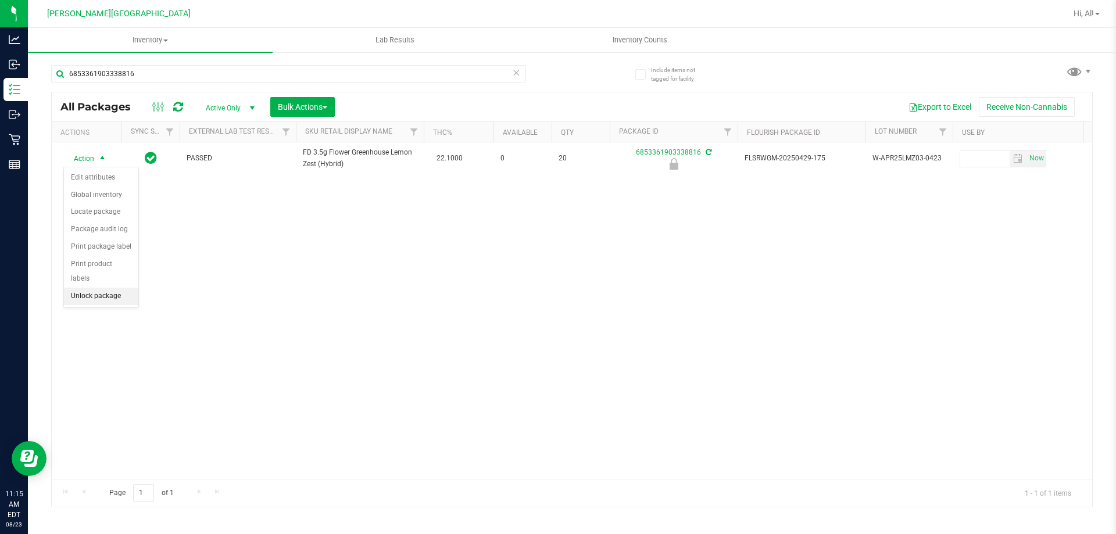
click at [98, 289] on li "Unlock package" at bounding box center [101, 296] width 74 height 17
